Goal: Task Accomplishment & Management: Complete application form

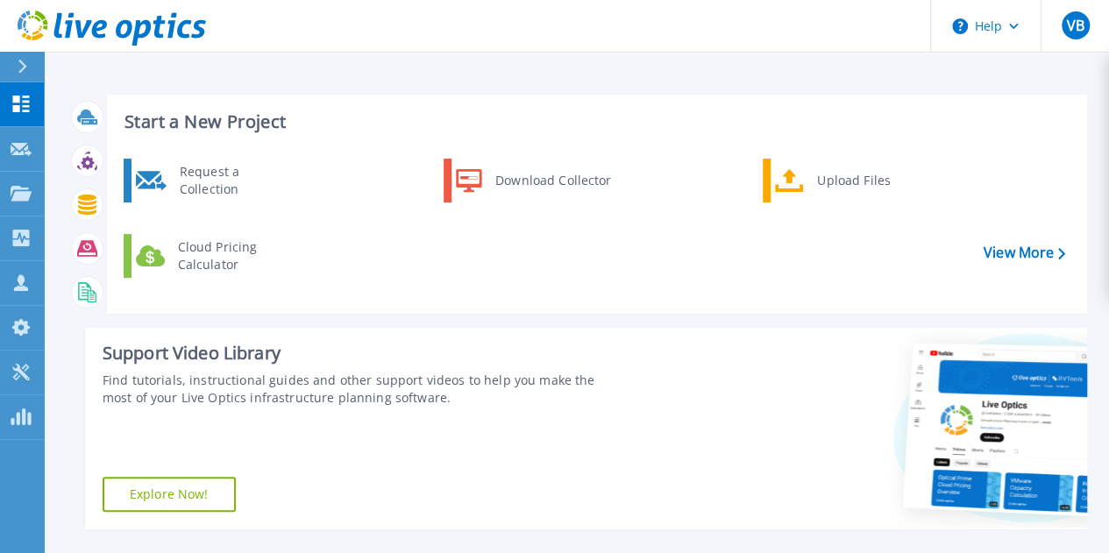
click at [14, 67] on button at bounding box center [22, 67] width 44 height 31
click at [389, 344] on div "Support Video Library" at bounding box center [363, 353] width 521 height 23
click at [1038, 255] on link "View More" at bounding box center [1025, 253] width 82 height 17
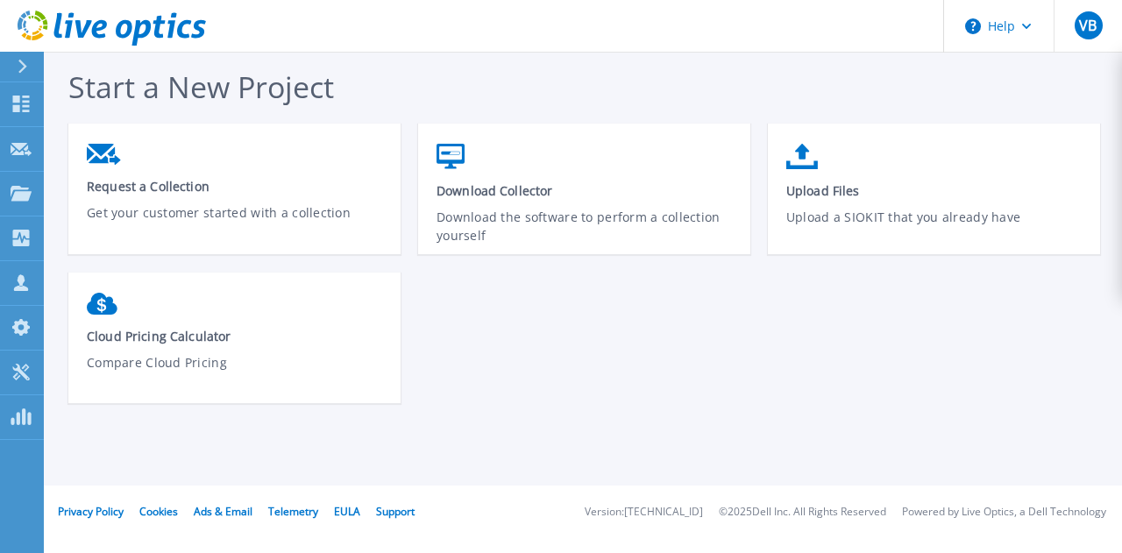
click at [561, 278] on div "Request a Collection Get your customer started with a collection Download Colle…" at bounding box center [592, 273] width 1049 height 298
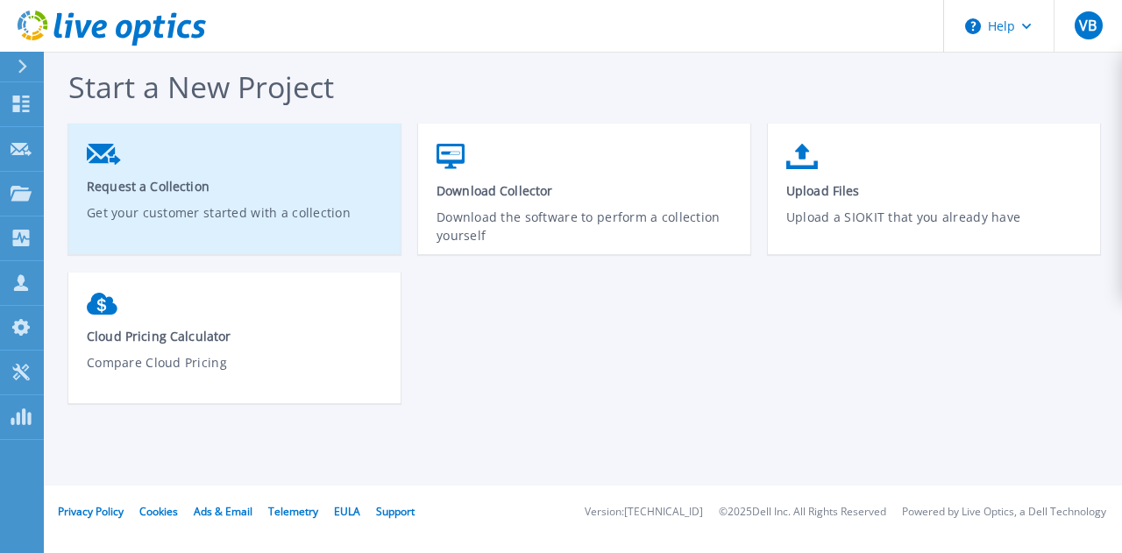
click at [161, 180] on span "Request a Collection" at bounding box center [235, 186] width 296 height 17
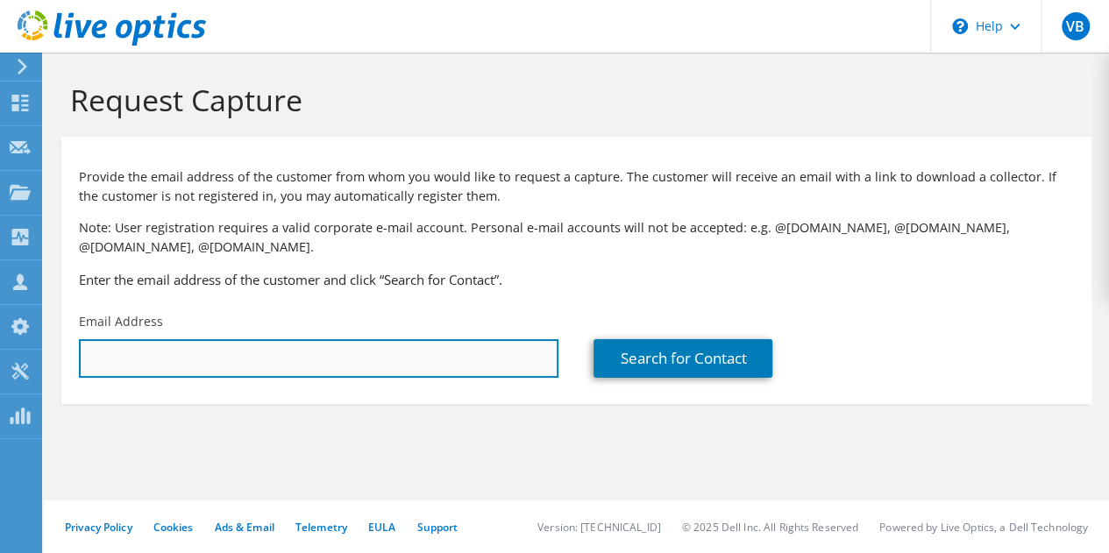
click at [468, 353] on input "text" at bounding box center [318, 358] width 479 height 39
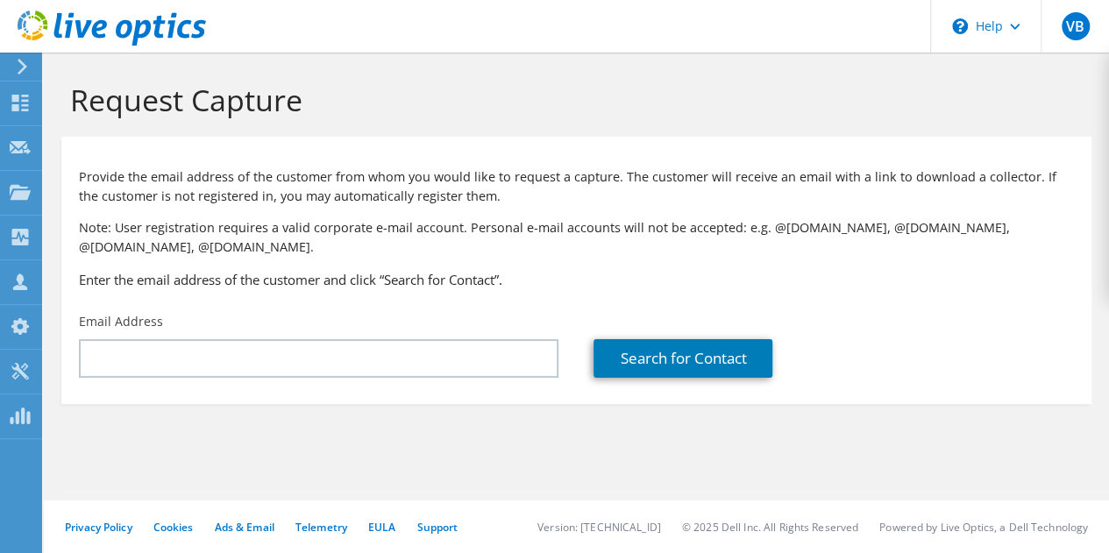
click at [768, 421] on section "Request Capture Provide the email address of the customer from whom you would l…" at bounding box center [576, 272] width 1065 height 439
click at [25, 63] on icon at bounding box center [22, 67] width 13 height 16
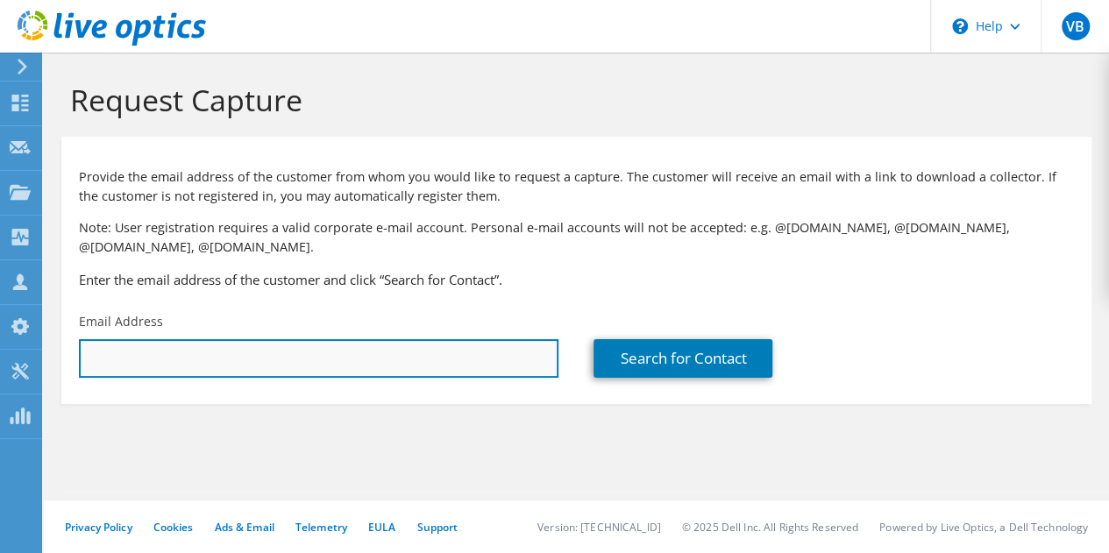
click at [308, 355] on input "text" at bounding box center [318, 358] width 479 height 39
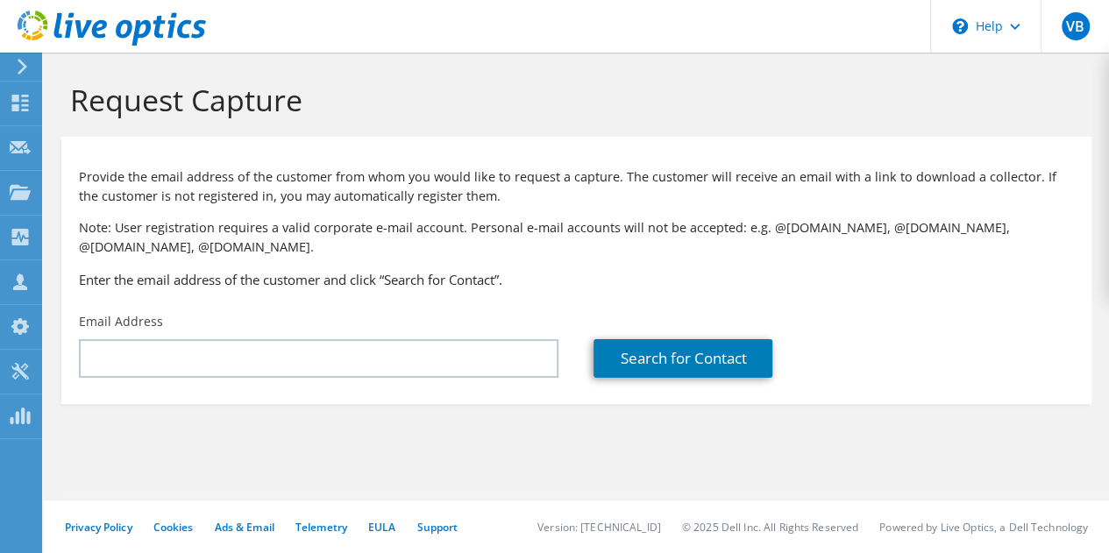
drag, startPoint x: 641, startPoint y: 1, endPoint x: 543, endPoint y: 104, distance: 142.6
click at [543, 104] on h1 "Request Capture" at bounding box center [572, 100] width 1004 height 37
click at [549, 455] on section "Request Capture Provide the email address of the customer from whom you would l…" at bounding box center [576, 272] width 1065 height 439
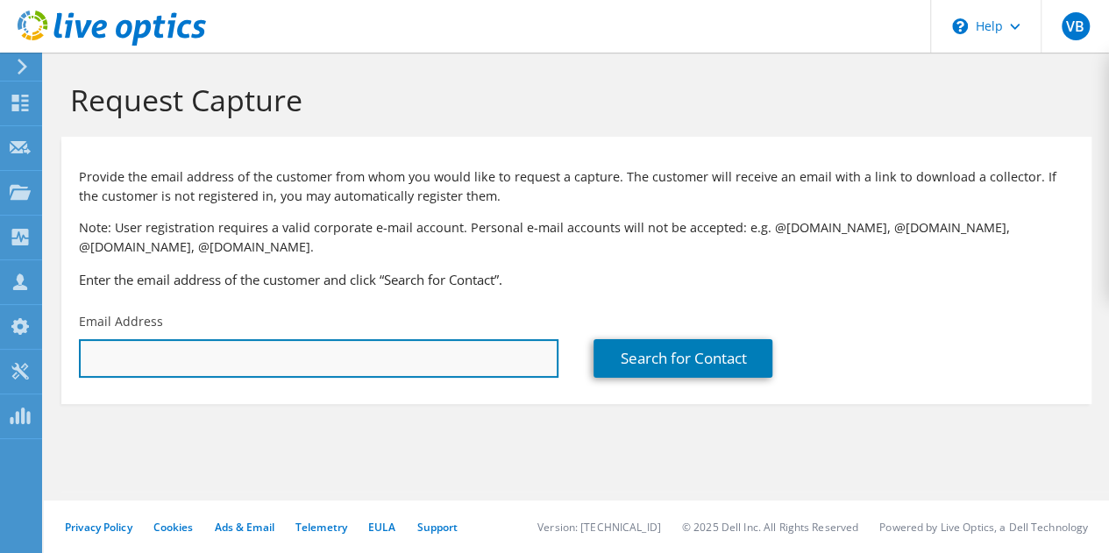
click at [359, 368] on input "text" at bounding box center [318, 358] width 479 height 39
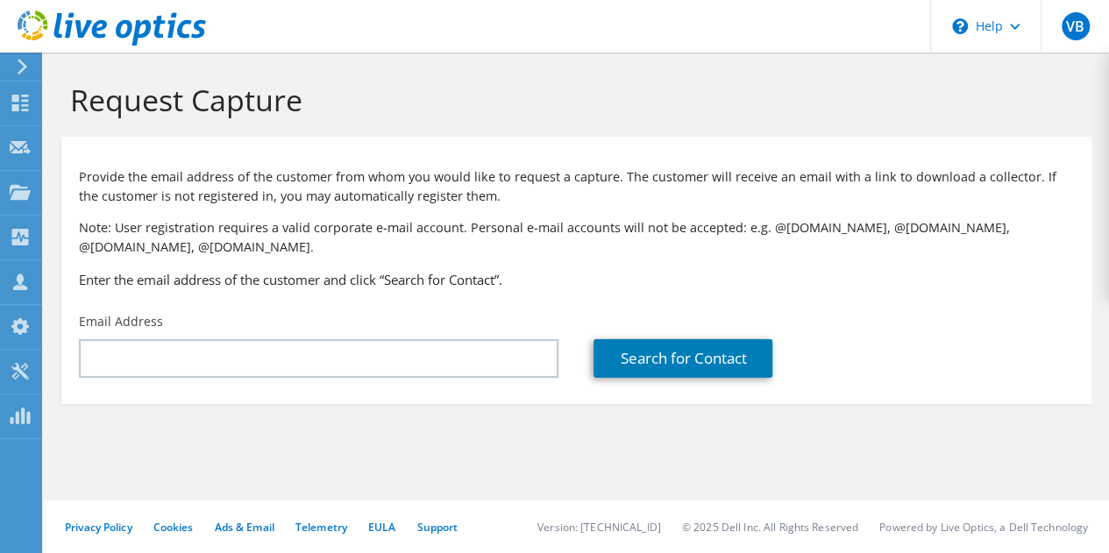
click at [600, 188] on p "Provide the email address of the customer from whom you would like to request a…" at bounding box center [576, 186] width 995 height 39
